Goal: Task Accomplishment & Management: Manage account settings

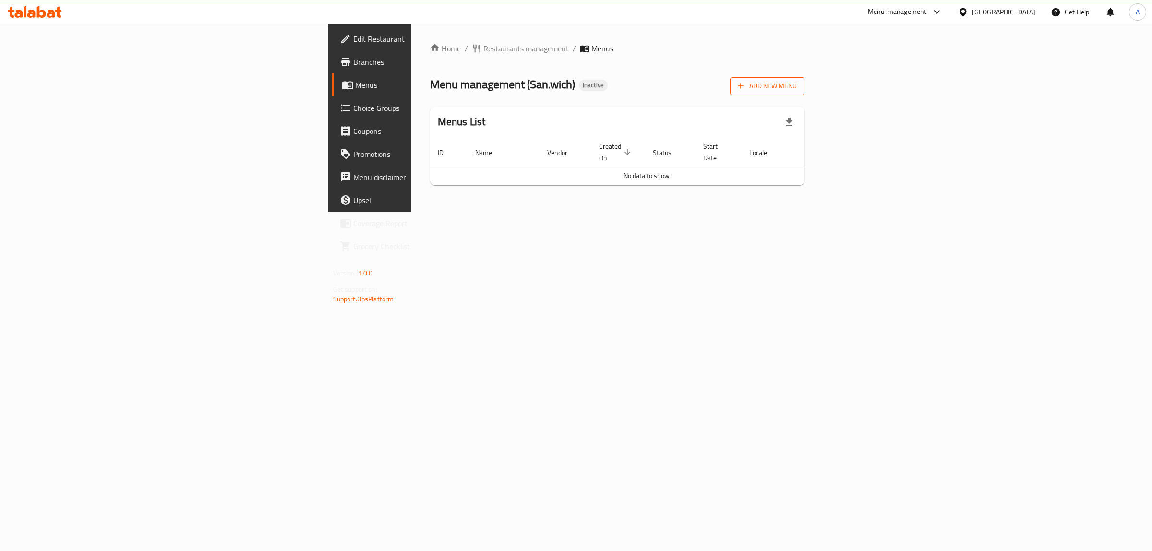
click at [797, 85] on span "Add New Menu" at bounding box center [767, 86] width 59 height 12
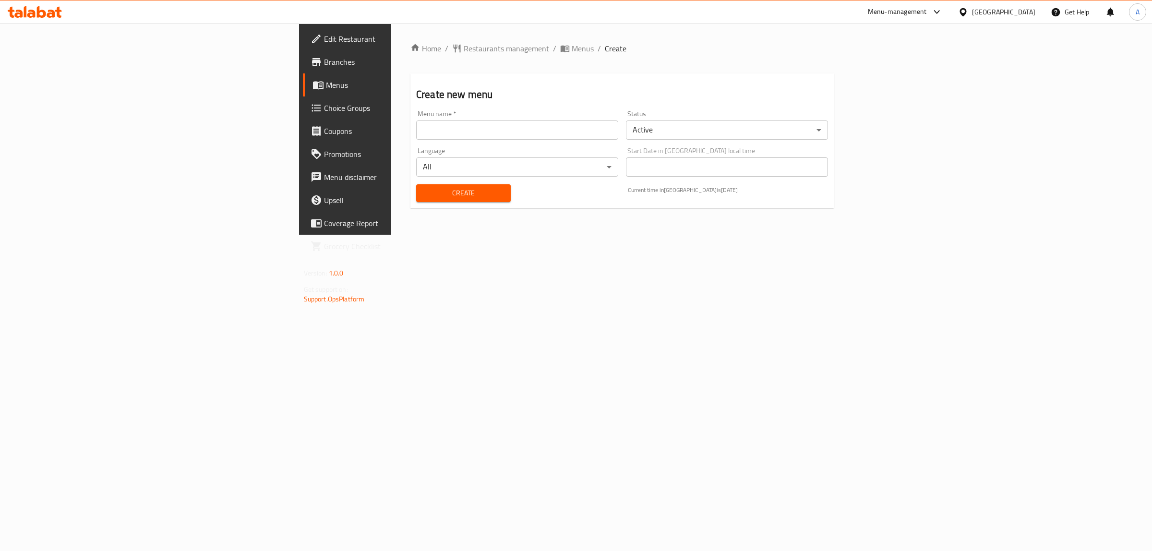
drag, startPoint x: 272, startPoint y: 126, endPoint x: 277, endPoint y: 132, distance: 8.2
click at [416, 126] on input "text" at bounding box center [517, 129] width 202 height 19
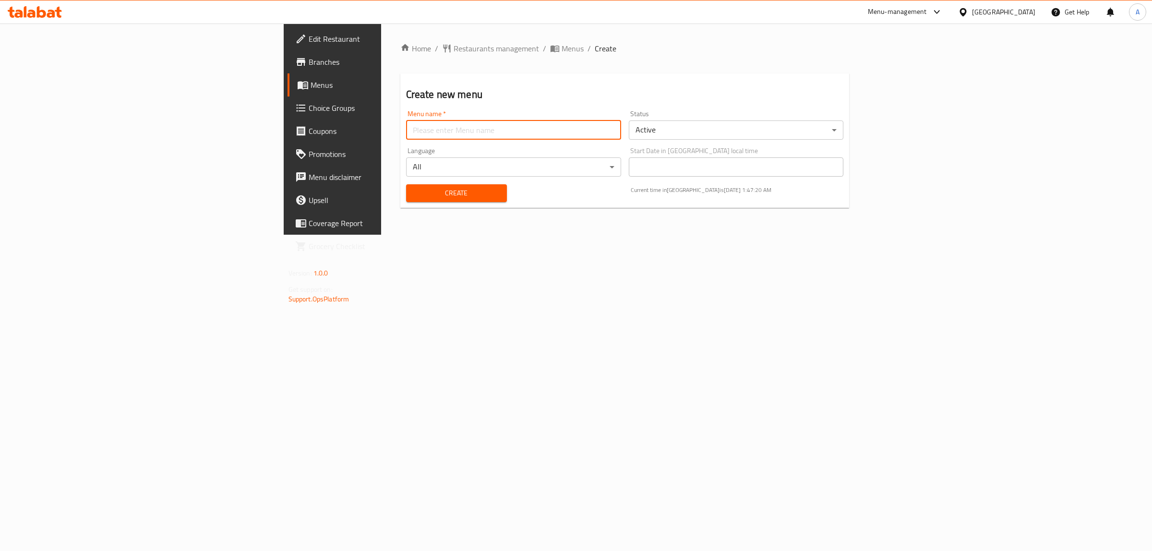
type input "1"
click at [414, 190] on span "Create" at bounding box center [456, 193] width 85 height 12
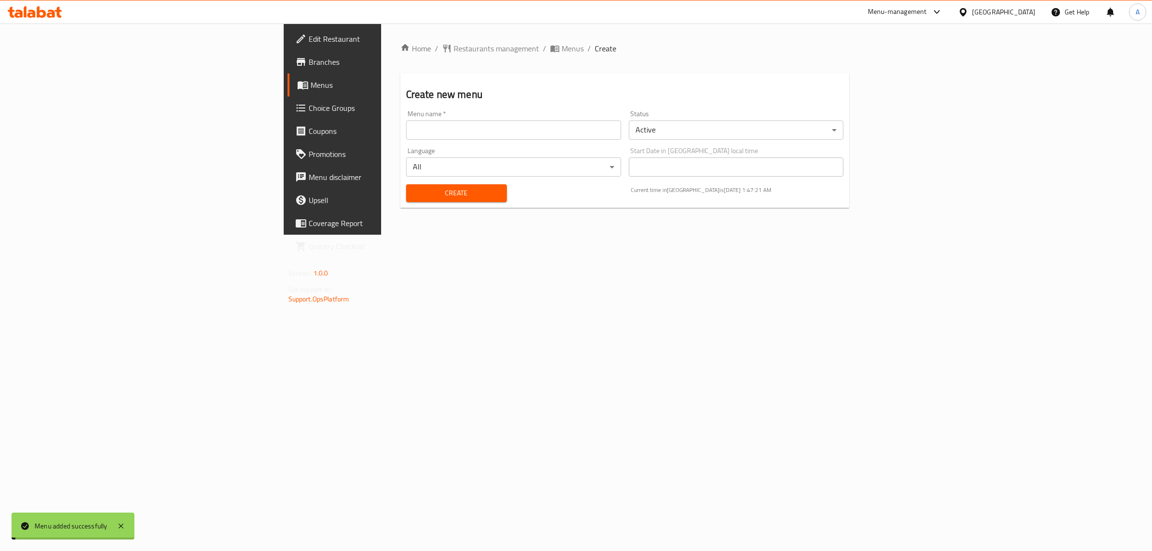
click at [287, 71] on link "Branches" at bounding box center [381, 61] width 189 height 23
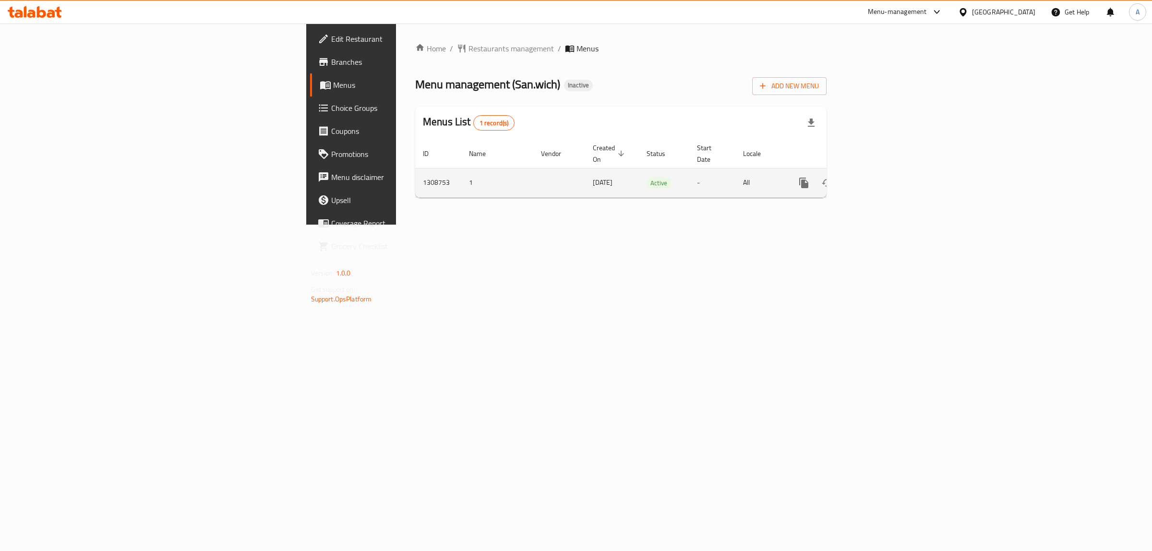
click at [879, 177] on icon "enhanced table" at bounding box center [873, 183] width 12 height 12
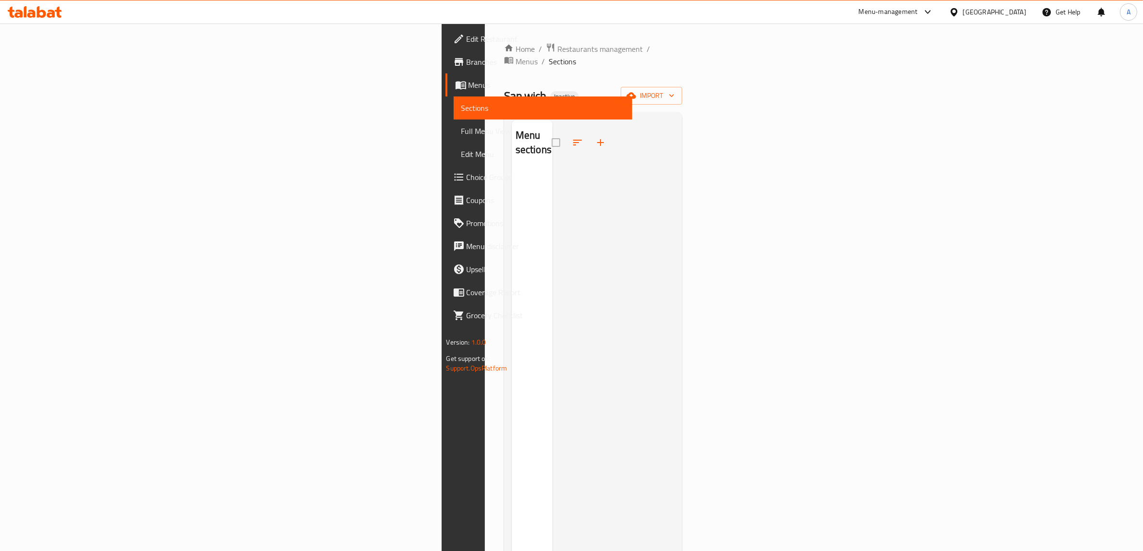
click at [466, 61] on span "Branches" at bounding box center [545, 62] width 158 height 12
